Goal: Transaction & Acquisition: Purchase product/service

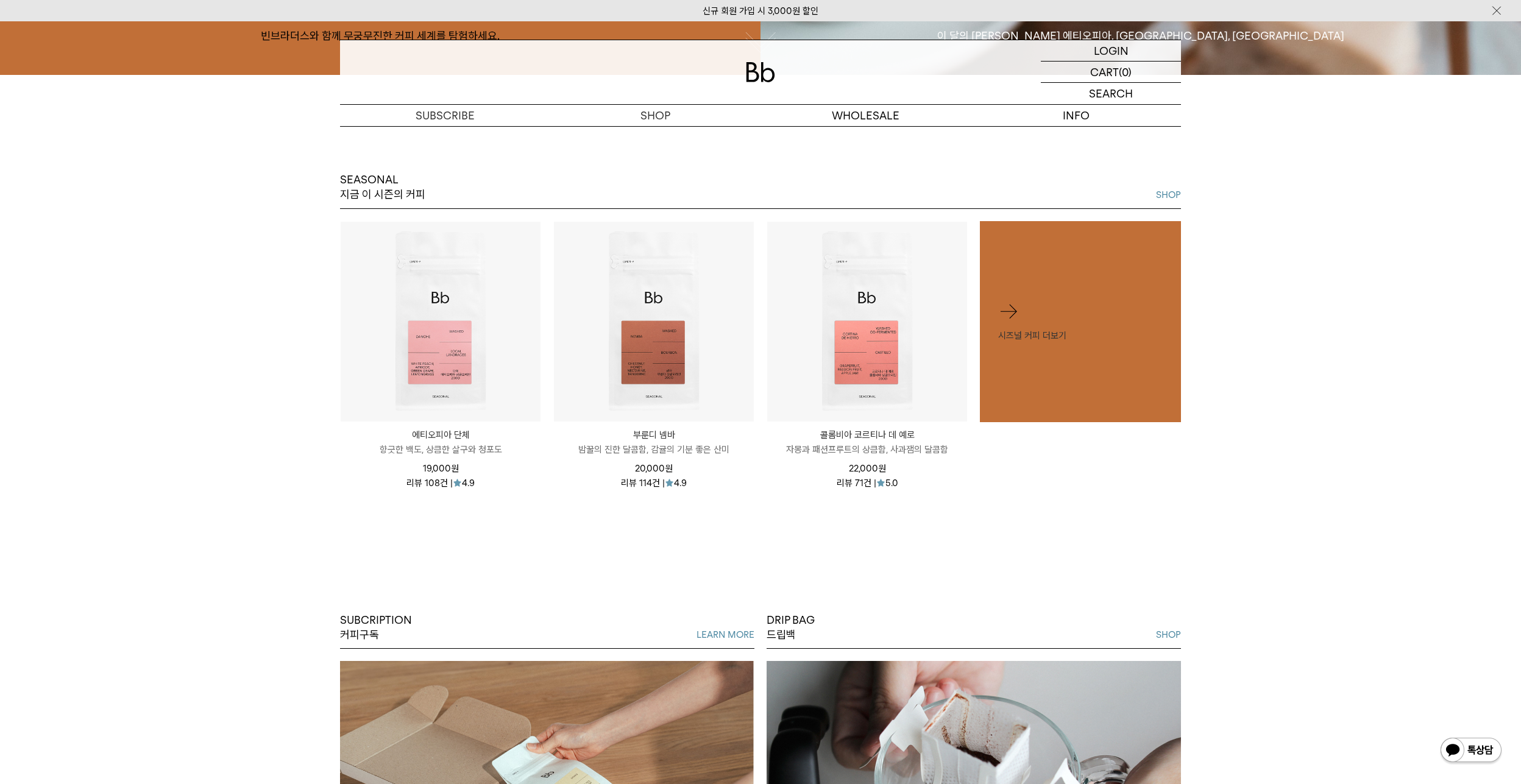
scroll to position [731, 0]
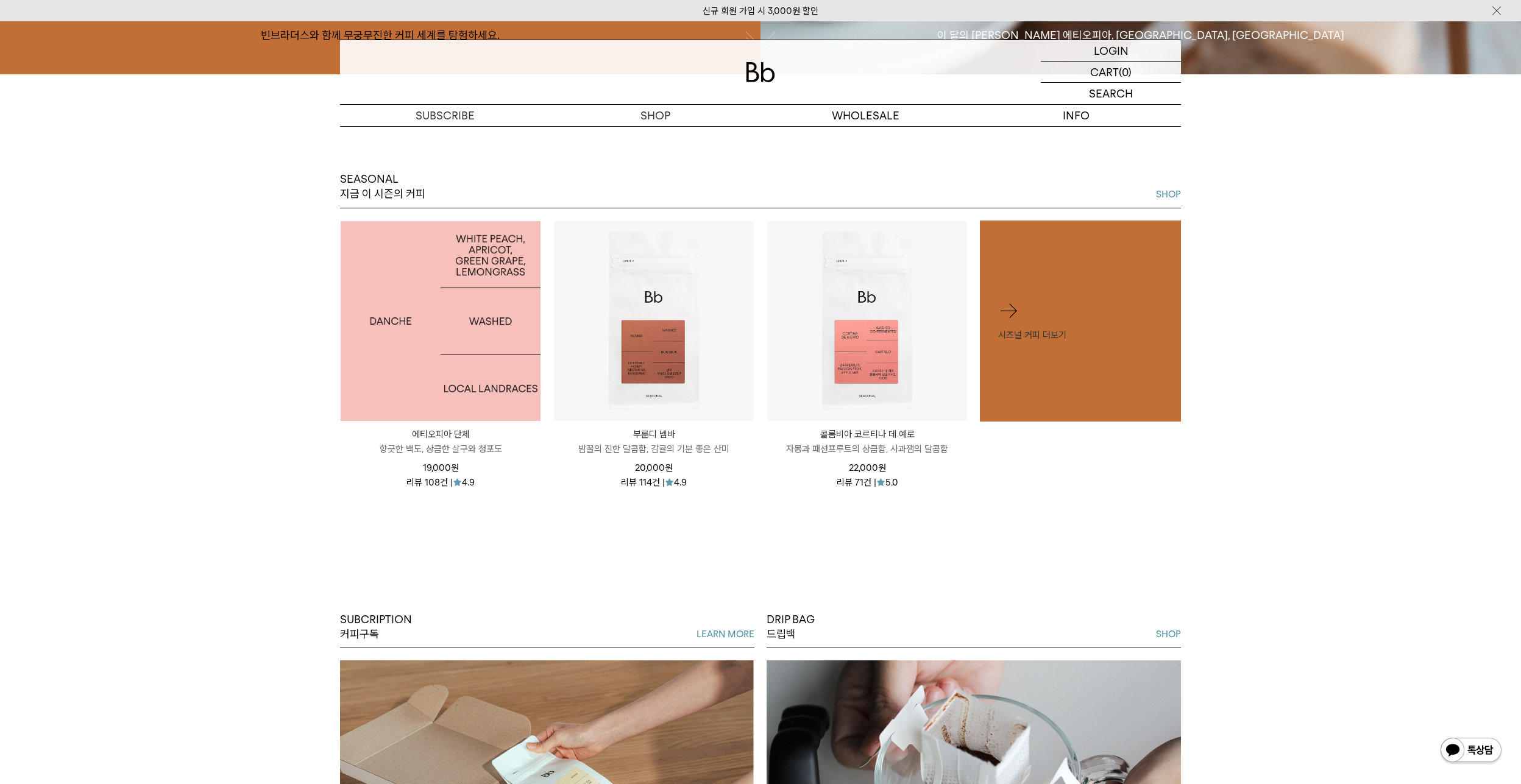
click at [456, 349] on img at bounding box center [440, 320] width 199 height 199
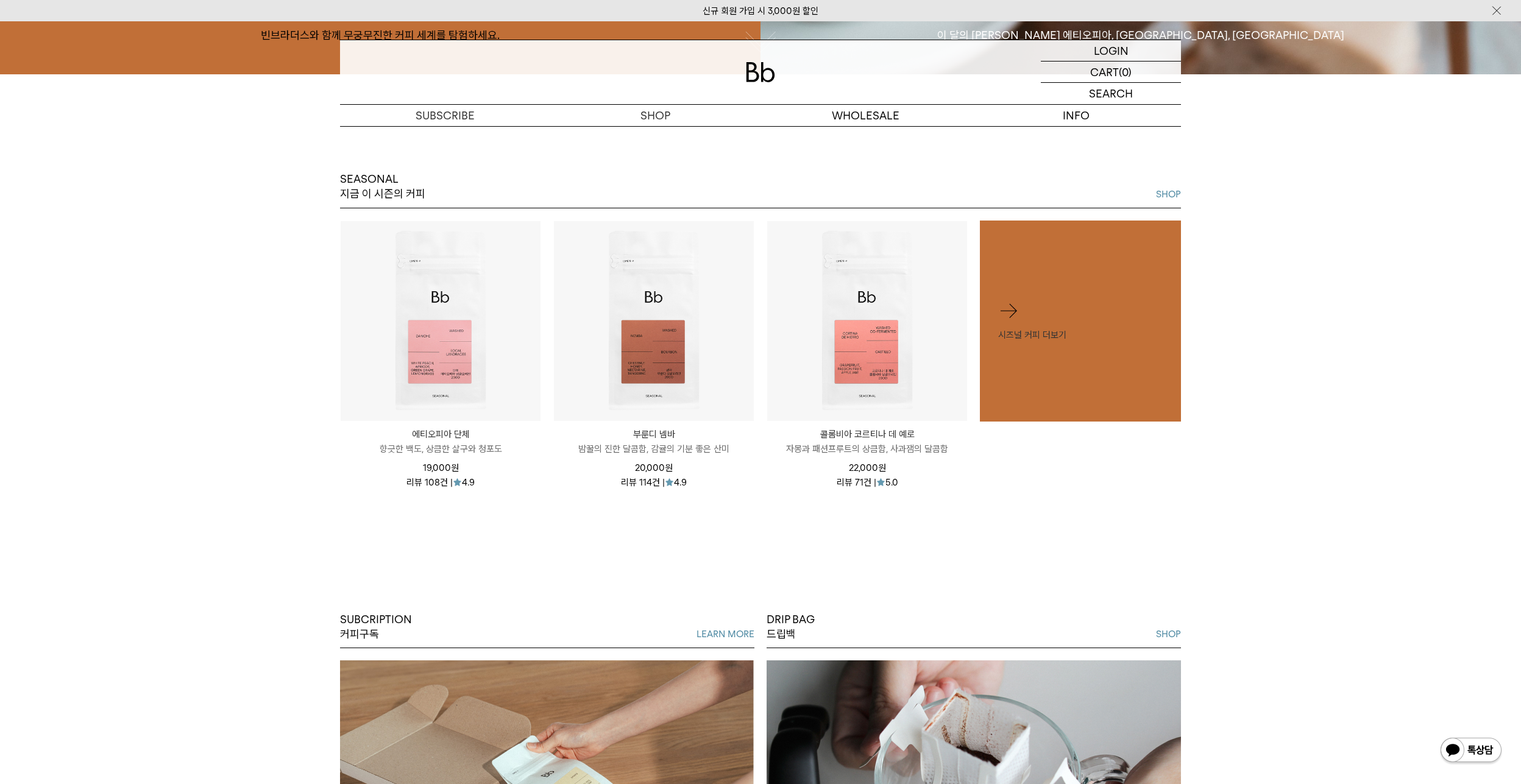
click at [424, 472] on span "19,000 원" at bounding box center [440, 468] width 36 height 11
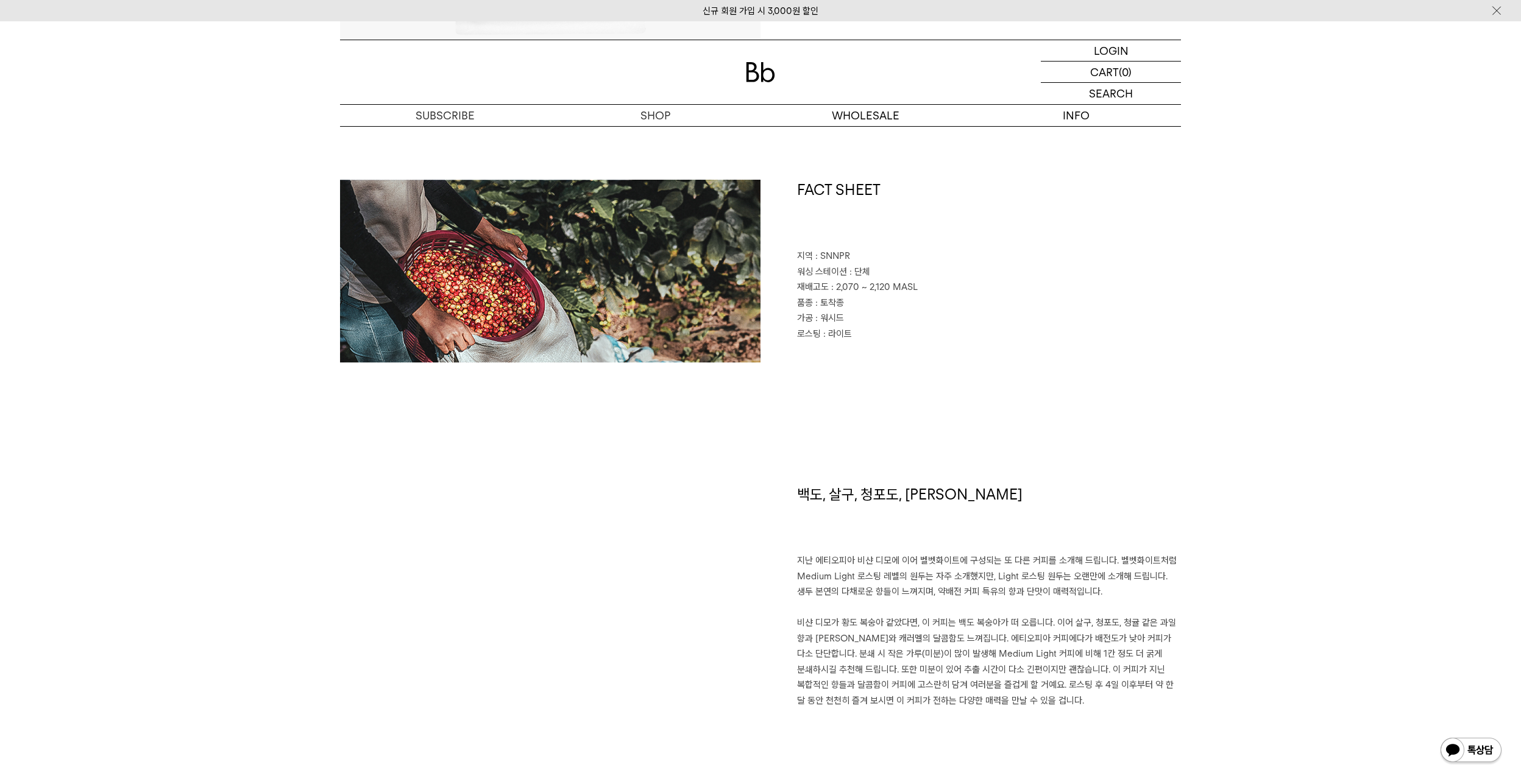
scroll to position [548, 0]
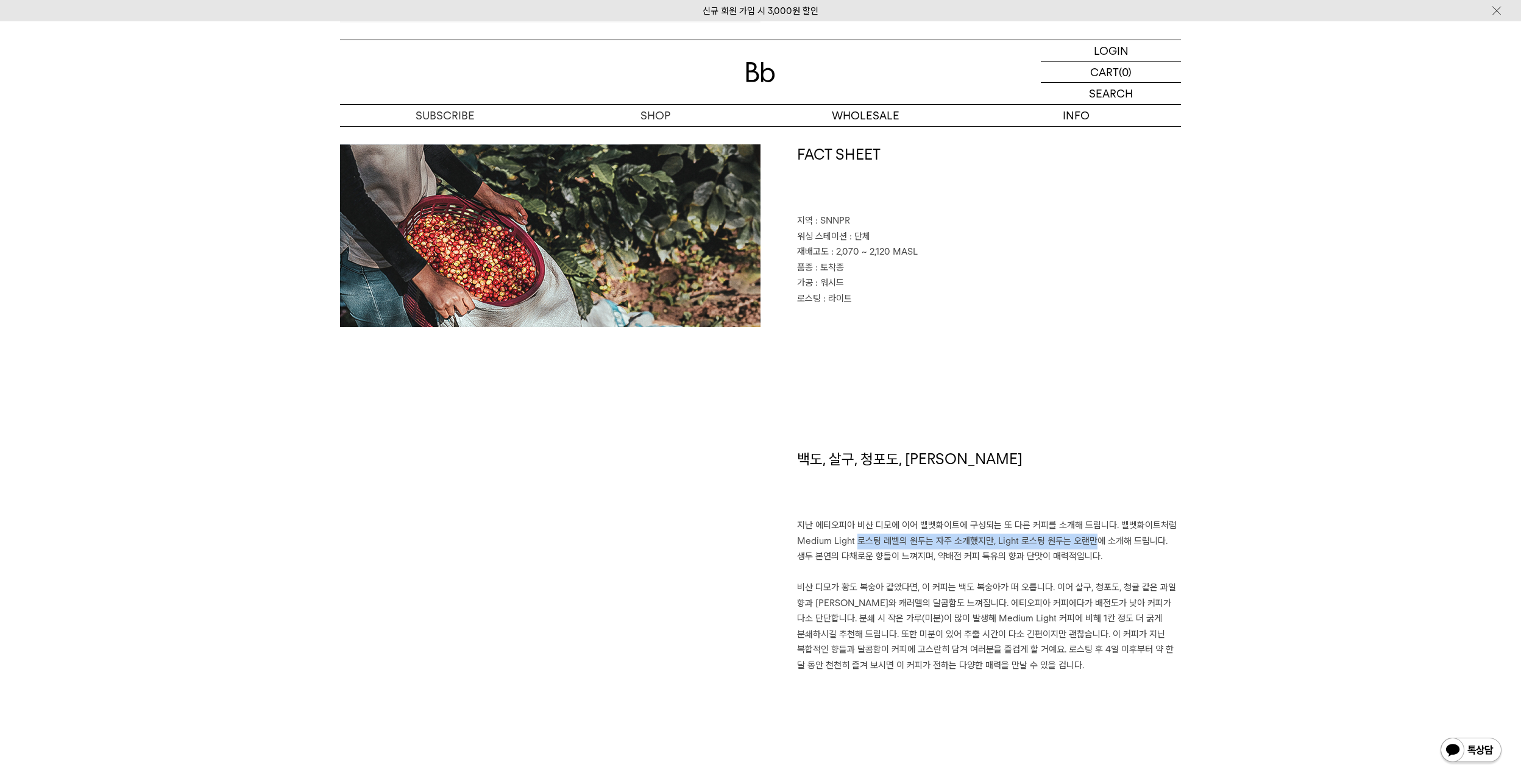
drag, startPoint x: 1076, startPoint y: 544, endPoint x: 848, endPoint y: 543, distance: 228.0
click at [848, 543] on p "지난 에티오피아 비샨 디모에 이어 벨벳화이트에 구성되는 또 다른 커피를 소개해 드립니다. 벨벳화이트처럼 Medium Light 로스팅 레벨의 …" at bounding box center [989, 596] width 384 height 156
drag, startPoint x: 896, startPoint y: 554, endPoint x: 996, endPoint y: 564, distance: 100.5
click at [996, 564] on p "지난 에티오피아 비샨 디모에 이어 벨벳화이트에 구성되는 또 다른 커피를 소개해 드립니다. 벨벳화이트처럼 Medium Light 로스팅 레벨의 …" at bounding box center [989, 596] width 384 height 156
click at [1035, 606] on p "지난 에티오피아 비샨 디모에 이어 벨벳화이트에 구성되는 또 다른 커피를 소개해 드립니다. 벨벳화이트처럼 Medium Light 로스팅 레벨의 …" at bounding box center [989, 596] width 384 height 156
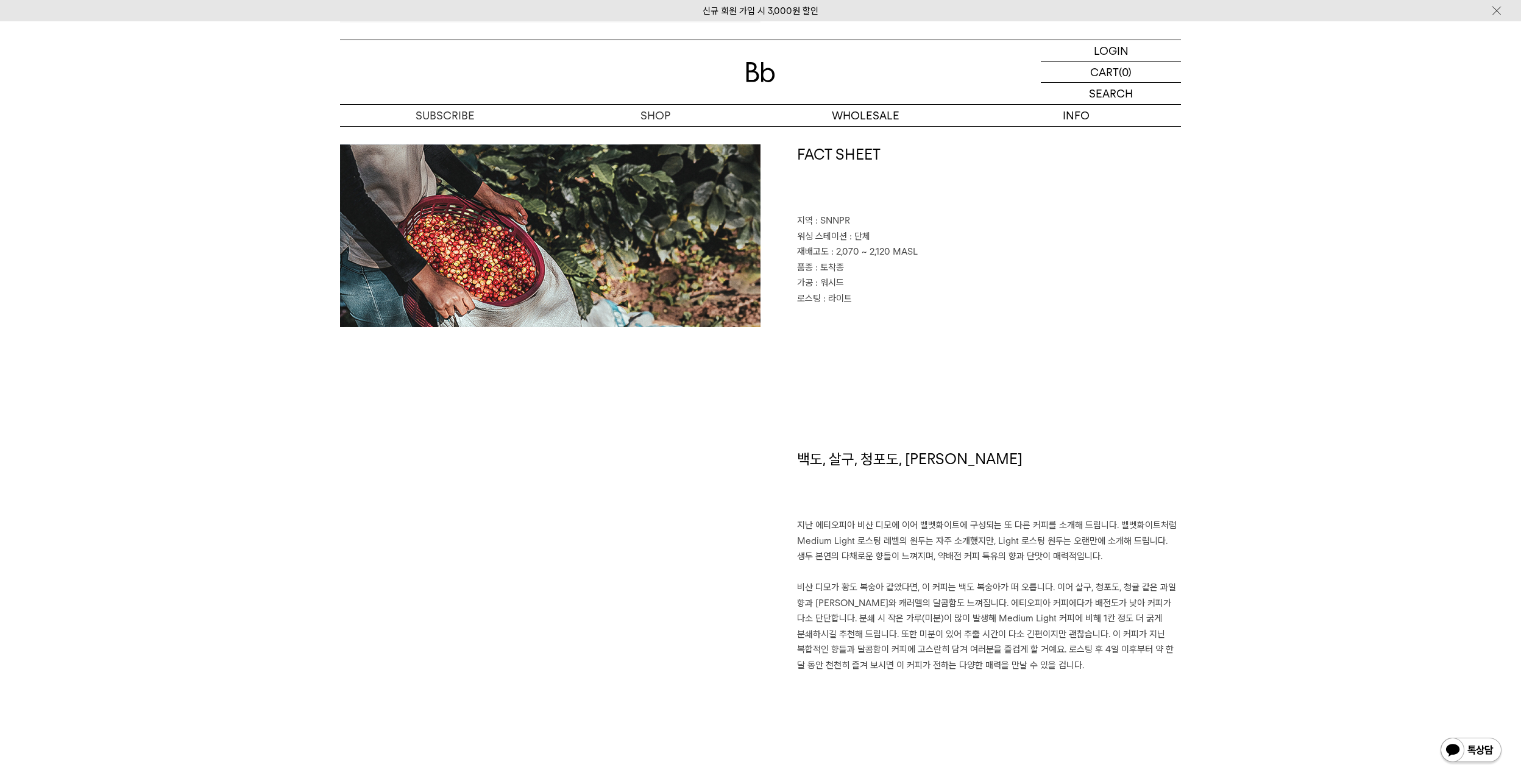
scroll to position [975, 0]
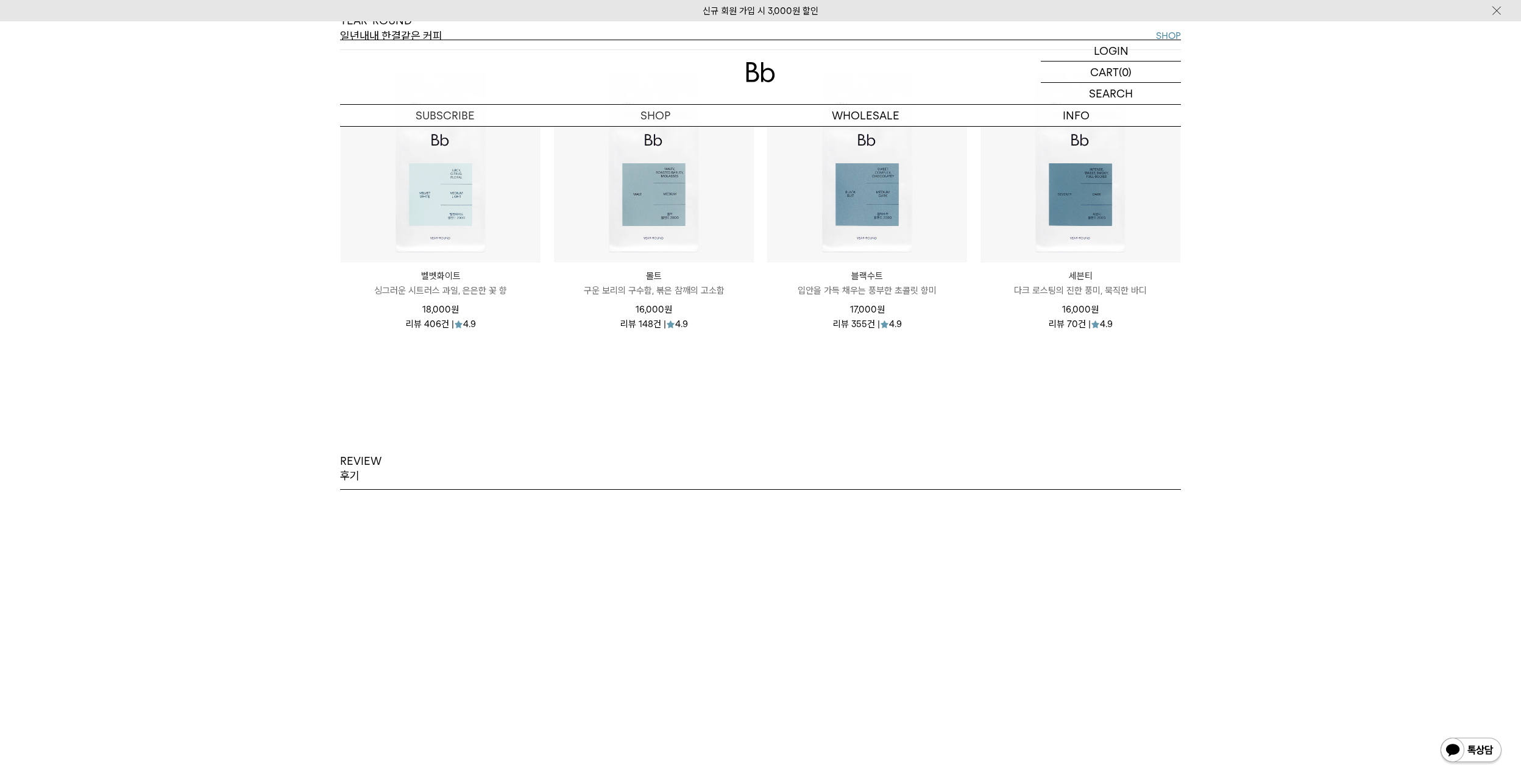
scroll to position [1767, 0]
